Goal: Transaction & Acquisition: Purchase product/service

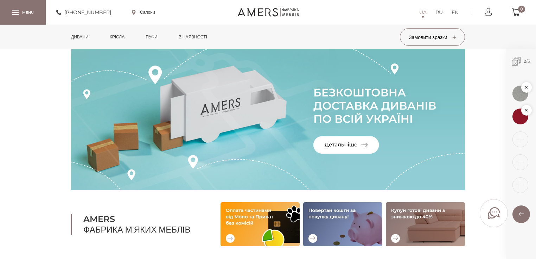
drag, startPoint x: 86, startPoint y: 38, endPoint x: 99, endPoint y: 34, distance: 13.6
click at [85, 38] on link "Дивани" at bounding box center [80, 37] width 28 height 25
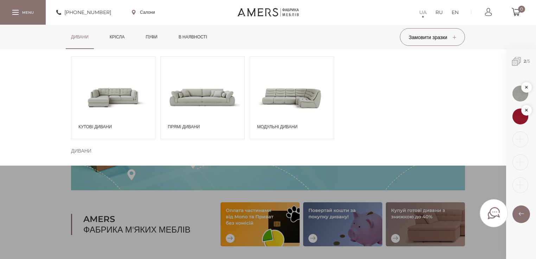
click at [237, 103] on span at bounding box center [203, 97] width 84 height 49
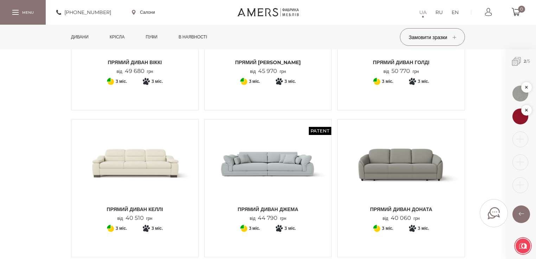
scroll to position [141, 0]
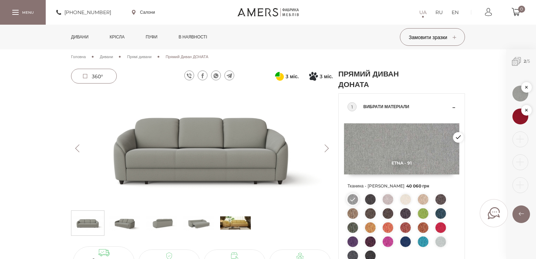
click at [217, 151] on img at bounding box center [202, 148] width 262 height 117
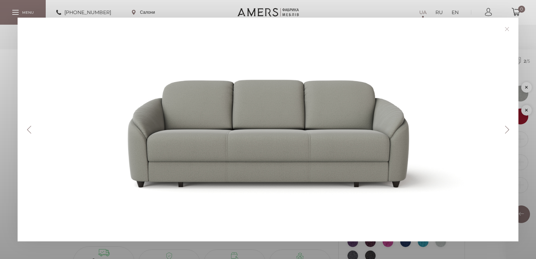
click at [510, 131] on button "Next" at bounding box center [507, 130] width 12 height 8
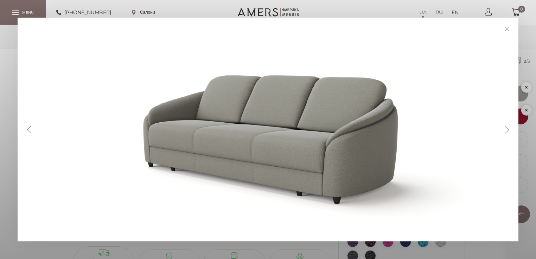
click at [510, 131] on button "Next" at bounding box center [507, 130] width 12 height 8
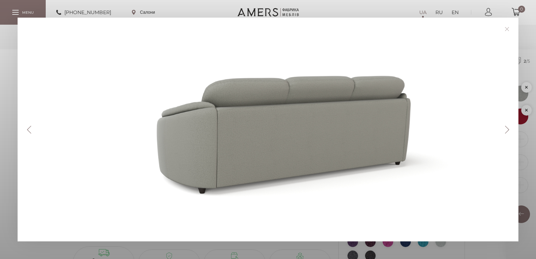
click at [510, 131] on button "Next" at bounding box center [507, 130] width 12 height 8
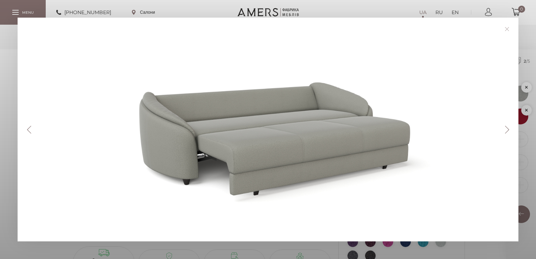
click at [510, 131] on button "Next" at bounding box center [507, 130] width 12 height 8
click at [506, 28] on link at bounding box center [507, 29] width 11 height 11
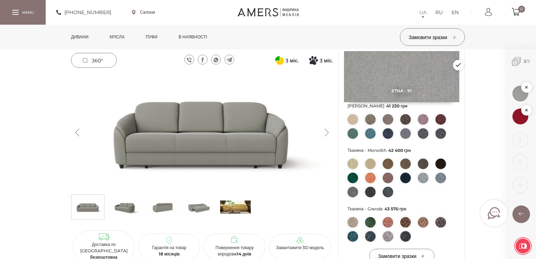
scroll to position [225, 0]
click at [351, 168] on img at bounding box center [353, 163] width 11 height 11
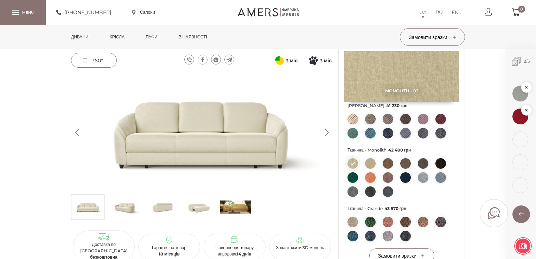
click at [364, 165] on ul at bounding box center [402, 179] width 108 height 42
click at [370, 162] on img at bounding box center [370, 163] width 11 height 11
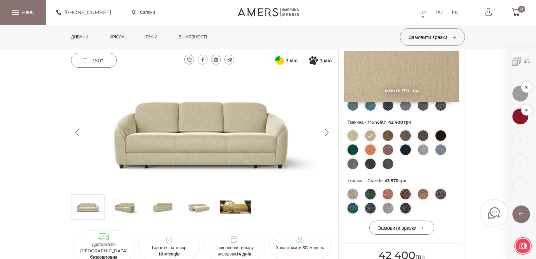
scroll to position [253, 0]
click at [353, 193] on img at bounding box center [353, 193] width 11 height 11
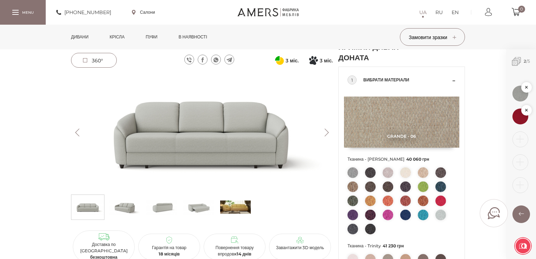
scroll to position [0, 0]
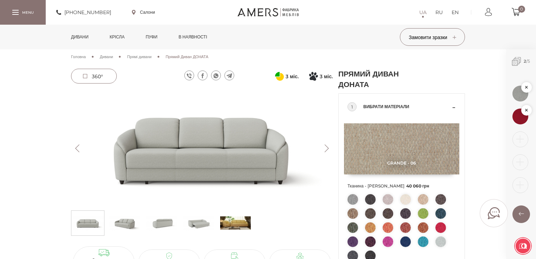
click at [402, 200] on img at bounding box center [406, 199] width 11 height 11
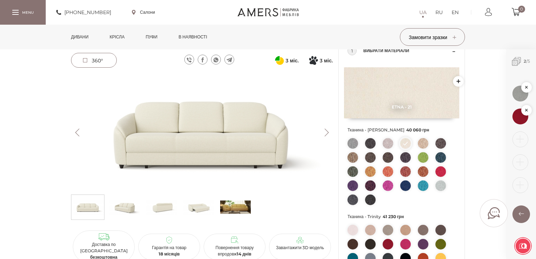
scroll to position [56, 0]
click at [227, 137] on img at bounding box center [202, 132] width 262 height 117
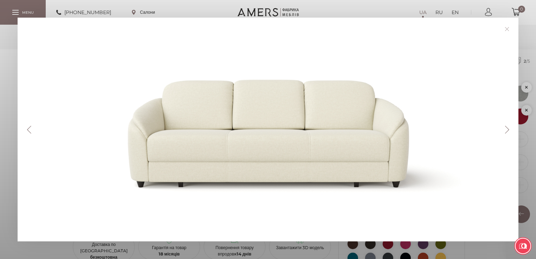
click at [509, 28] on link at bounding box center [507, 29] width 11 height 11
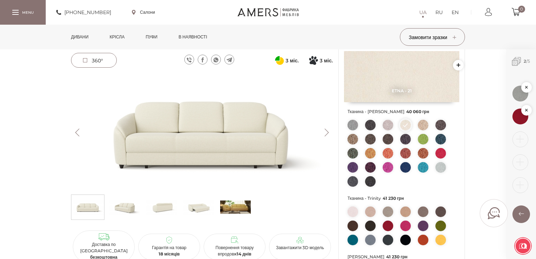
scroll to position [84, 0]
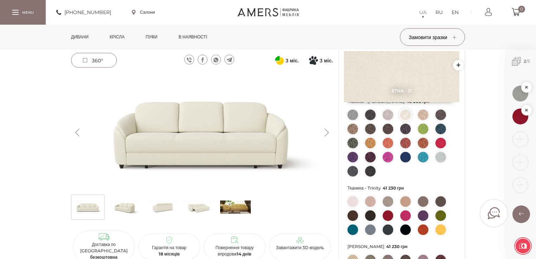
click at [401, 203] on img at bounding box center [406, 201] width 11 height 11
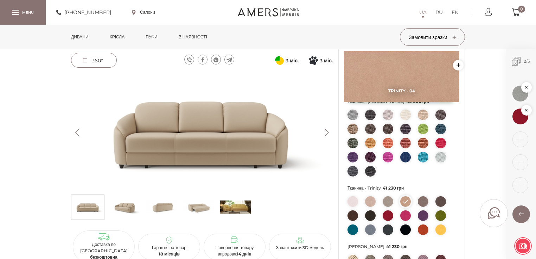
click at [367, 203] on img at bounding box center [370, 201] width 11 height 11
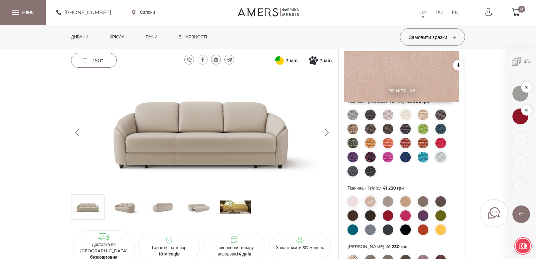
click at [357, 203] on img at bounding box center [353, 201] width 11 height 11
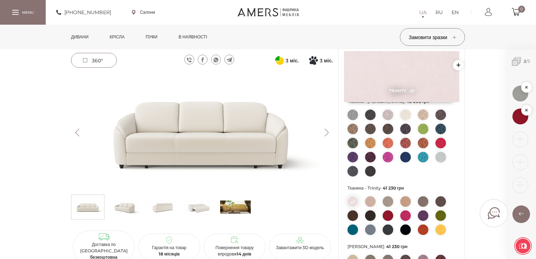
click at [257, 138] on img at bounding box center [202, 132] width 262 height 117
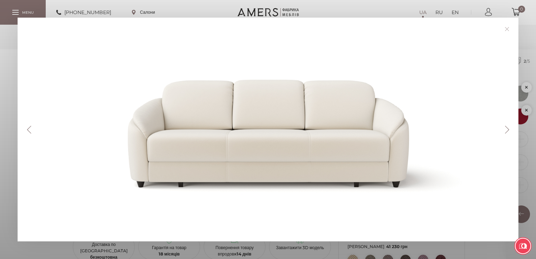
drag, startPoint x: 307, startPoint y: 147, endPoint x: 272, endPoint y: 120, distance: 44.1
drag, startPoint x: 272, startPoint y: 120, endPoint x: 335, endPoint y: 102, distance: 65.9
click at [335, 102] on div at bounding box center [270, 129] width 470 height 188
click at [508, 29] on link at bounding box center [507, 29] width 11 height 11
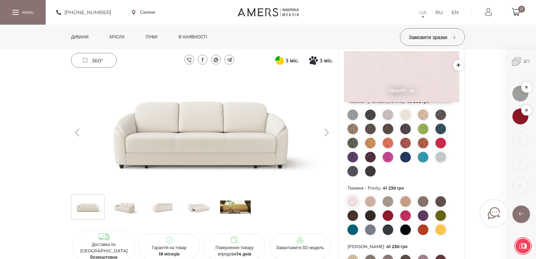
click at [254, 130] on img at bounding box center [202, 132] width 262 height 117
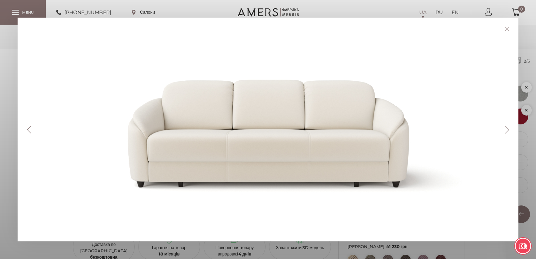
click at [508, 127] on button "Next" at bounding box center [507, 130] width 12 height 8
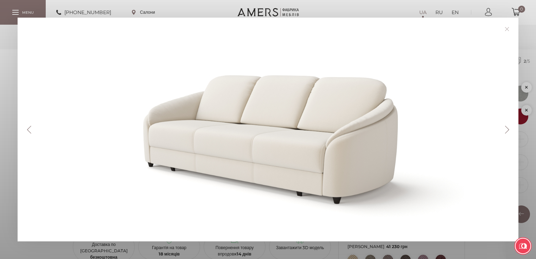
drag, startPoint x: 315, startPoint y: 128, endPoint x: 509, endPoint y: 28, distance: 217.9
click at [509, 28] on link at bounding box center [507, 29] width 11 height 11
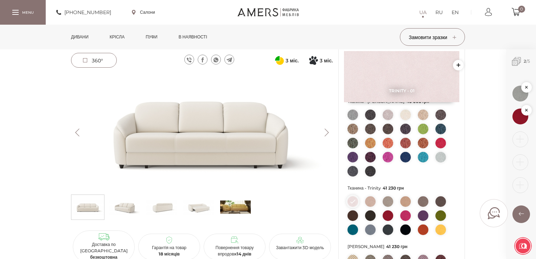
drag, startPoint x: 216, startPoint y: 134, endPoint x: 324, endPoint y: 134, distance: 108.4
click at [324, 134] on button "Next" at bounding box center [327, 132] width 12 height 8
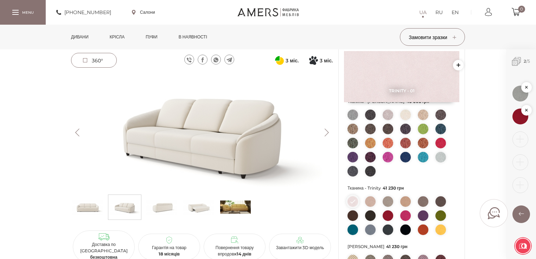
click at [326, 132] on button "Next" at bounding box center [327, 132] width 12 height 8
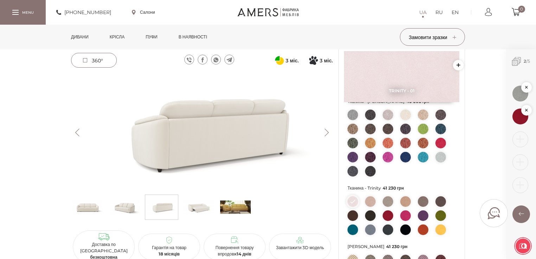
click at [328, 137] on img at bounding box center [202, 132] width 262 height 117
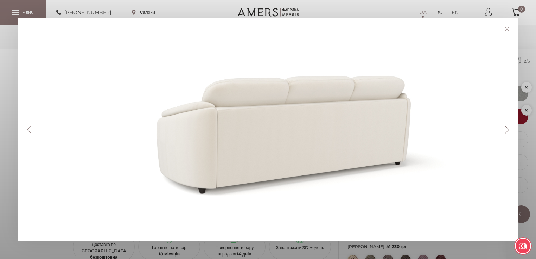
click at [507, 31] on link at bounding box center [507, 29] width 11 height 11
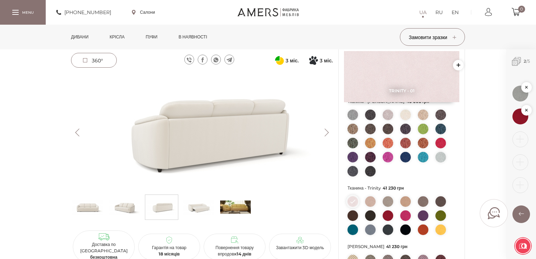
click at [327, 132] on button "Next" at bounding box center [327, 132] width 12 height 8
